Goal: Task Accomplishment & Management: Complete application form

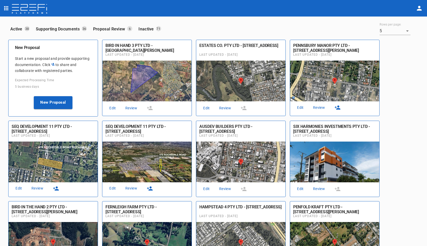
click at [131, 108] on link "Review" at bounding box center [131, 108] width 17 height 7
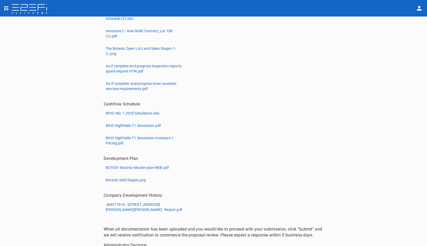
scroll to position [225, 0]
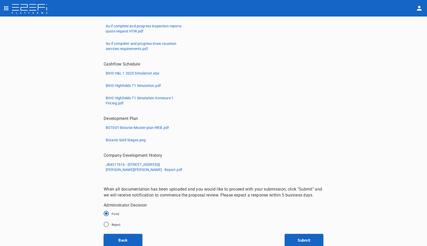
click at [119, 243] on button "Back" at bounding box center [123, 240] width 39 height 13
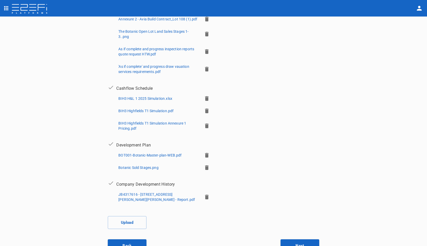
scroll to position [211, 0]
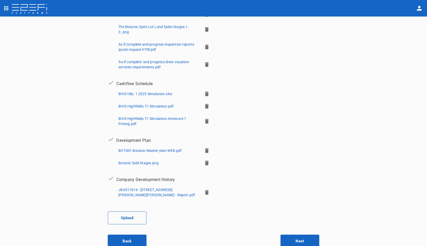
click at [124, 217] on button "Upload" at bounding box center [127, 218] width 39 height 13
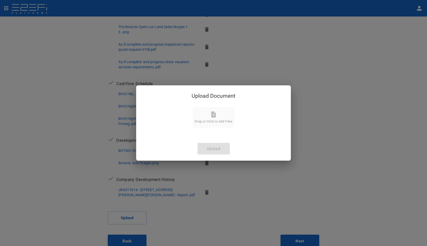
click at [215, 116] on icon at bounding box center [213, 114] width 5 height 6
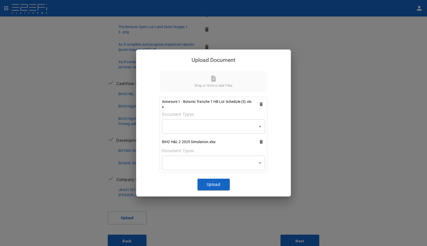
click at [260, 125] on body "Supporting Documents 1 Proposal Overview 2 Product Match 3 Document Submission …" at bounding box center [213, 123] width 427 height 246
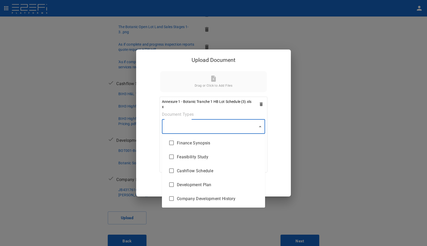
click at [200, 170] on span "Cashflow Schedule" at bounding box center [219, 171] width 84 height 6
type input "Cashflow Schedule"
checkbox input "true"
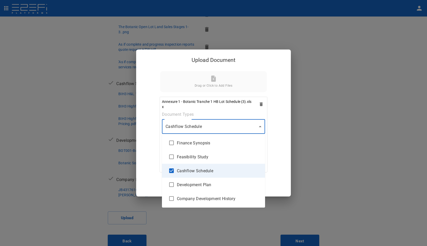
click at [272, 169] on div at bounding box center [213, 123] width 427 height 246
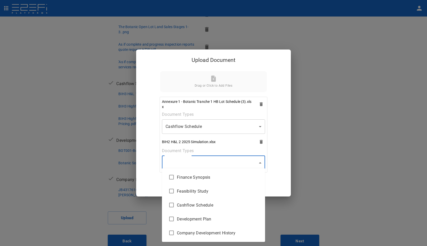
click at [262, 164] on body "Supporting Documents 1 Proposal Overview 2 Product Match 3 Document Submission …" at bounding box center [213, 123] width 427 height 246
click at [171, 204] on input "checkbox" at bounding box center [171, 205] width 11 height 11
checkbox input "true"
type input "Cashflow Schedule"
click at [271, 186] on div at bounding box center [213, 123] width 427 height 246
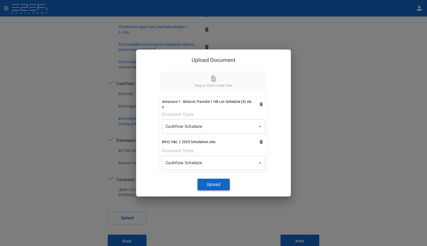
click at [212, 182] on button "Upload" at bounding box center [214, 185] width 32 height 12
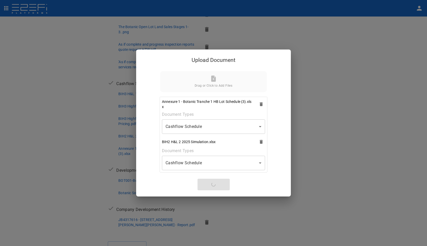
scroll to position [1, 0]
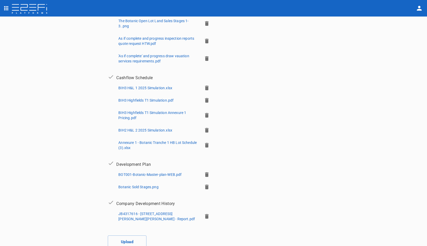
click at [205, 129] on icon "button" at bounding box center [207, 130] width 4 height 5
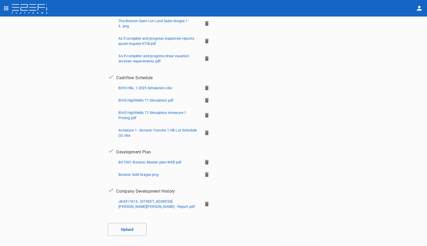
click at [205, 132] on icon "button" at bounding box center [207, 133] width 4 height 5
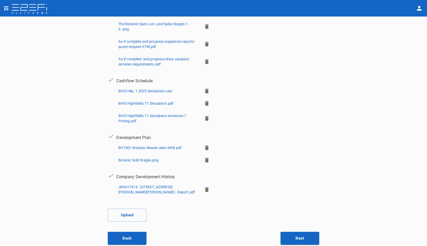
scroll to position [213, 0]
click at [129, 237] on button "Back" at bounding box center [127, 237] width 39 height 13
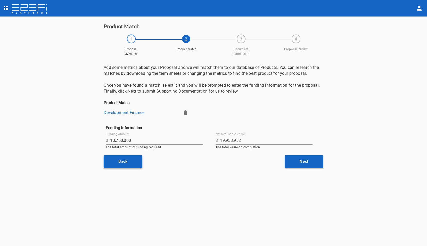
click at [125, 168] on button "Back" at bounding box center [123, 161] width 39 height 13
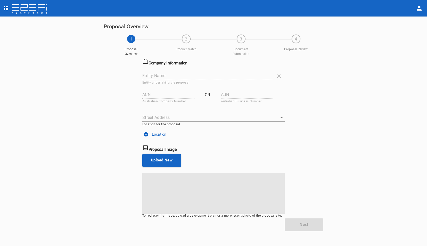
type input "BIRD IN HAND 3 PTY LTD"
type input "649 168 687"
type input "Cnr [PERSON_NAME][STREET_ADDRESS]"
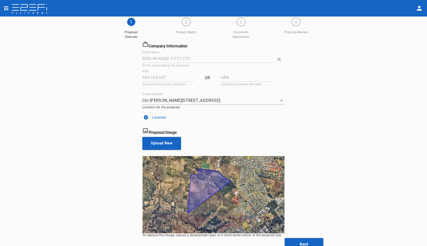
scroll to position [22, 0]
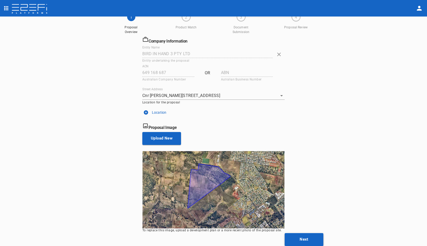
click at [303, 239] on button "Next" at bounding box center [304, 239] width 39 height 13
